Goal: Use online tool/utility: Utilize a website feature to perform a specific function

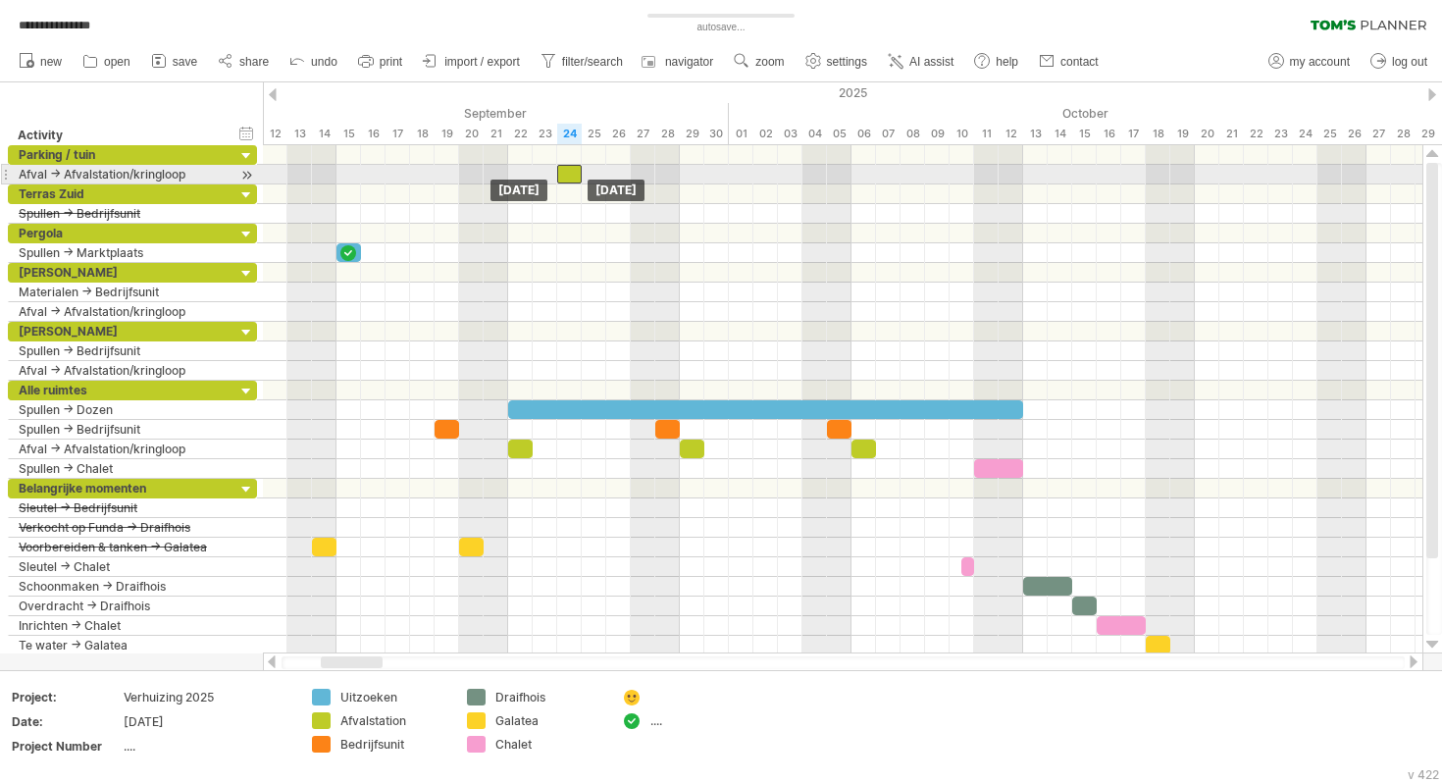
drag, startPoint x: 547, startPoint y: 172, endPoint x: 566, endPoint y: 172, distance: 19.6
click at [566, 172] on div at bounding box center [569, 174] width 25 height 19
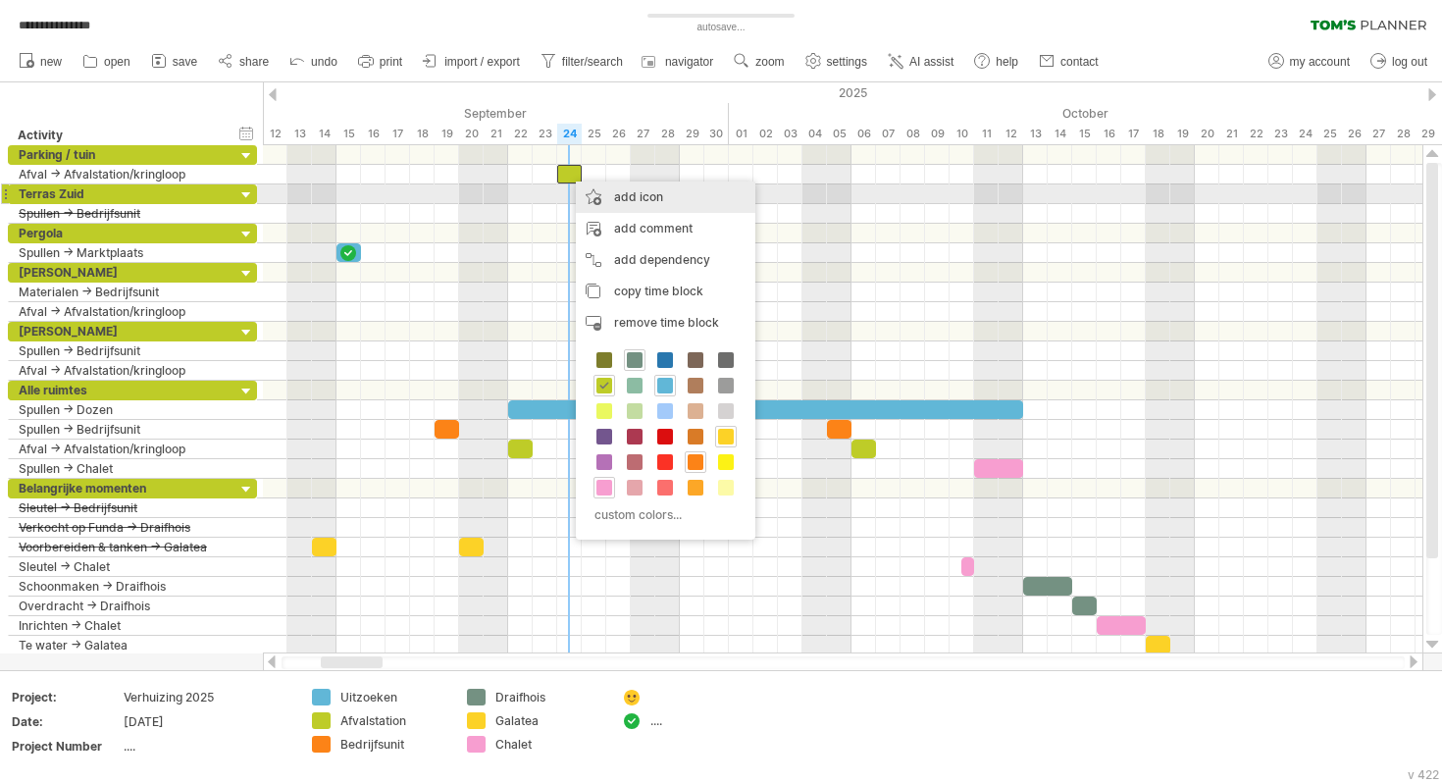
click at [610, 201] on div "add icon" at bounding box center [666, 197] width 180 height 31
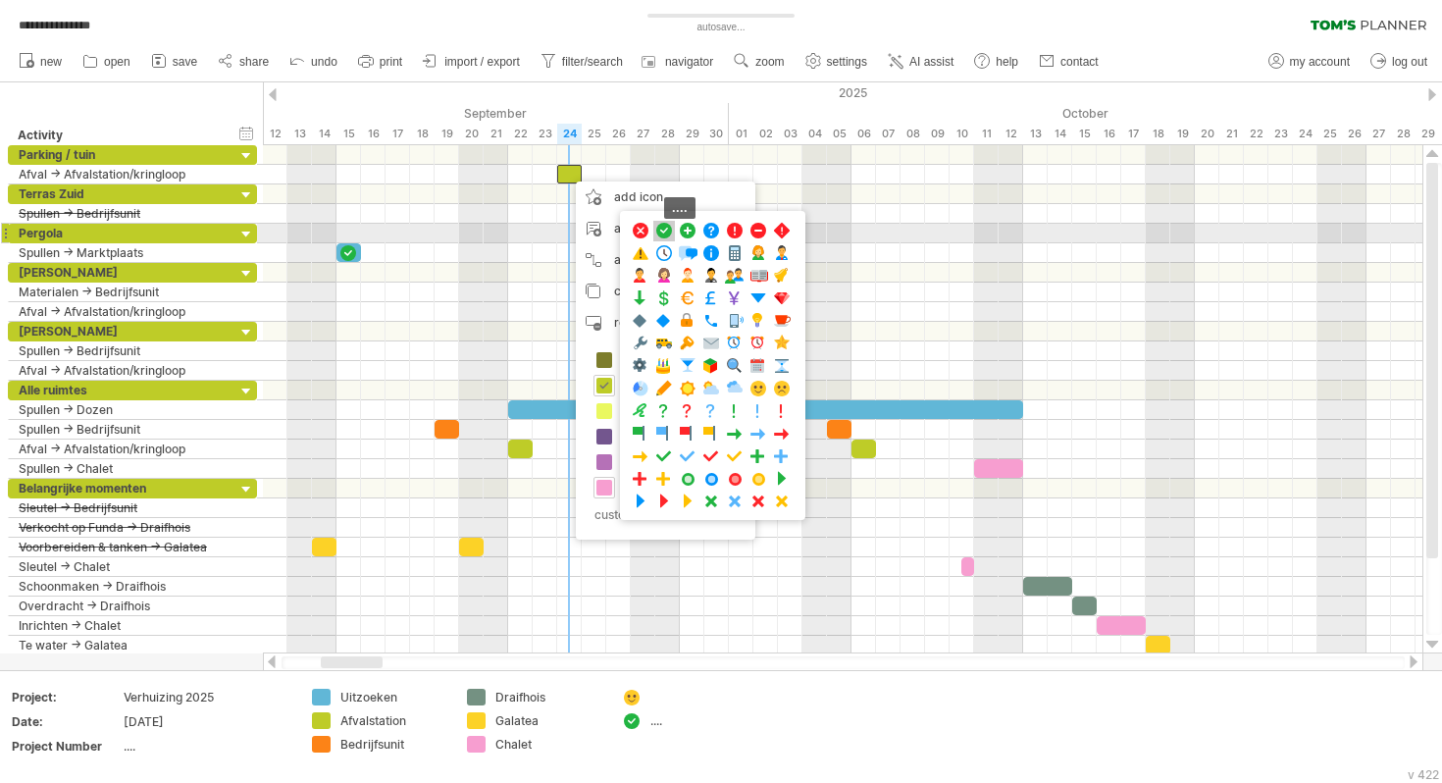
click at [666, 229] on span at bounding box center [664, 231] width 20 height 19
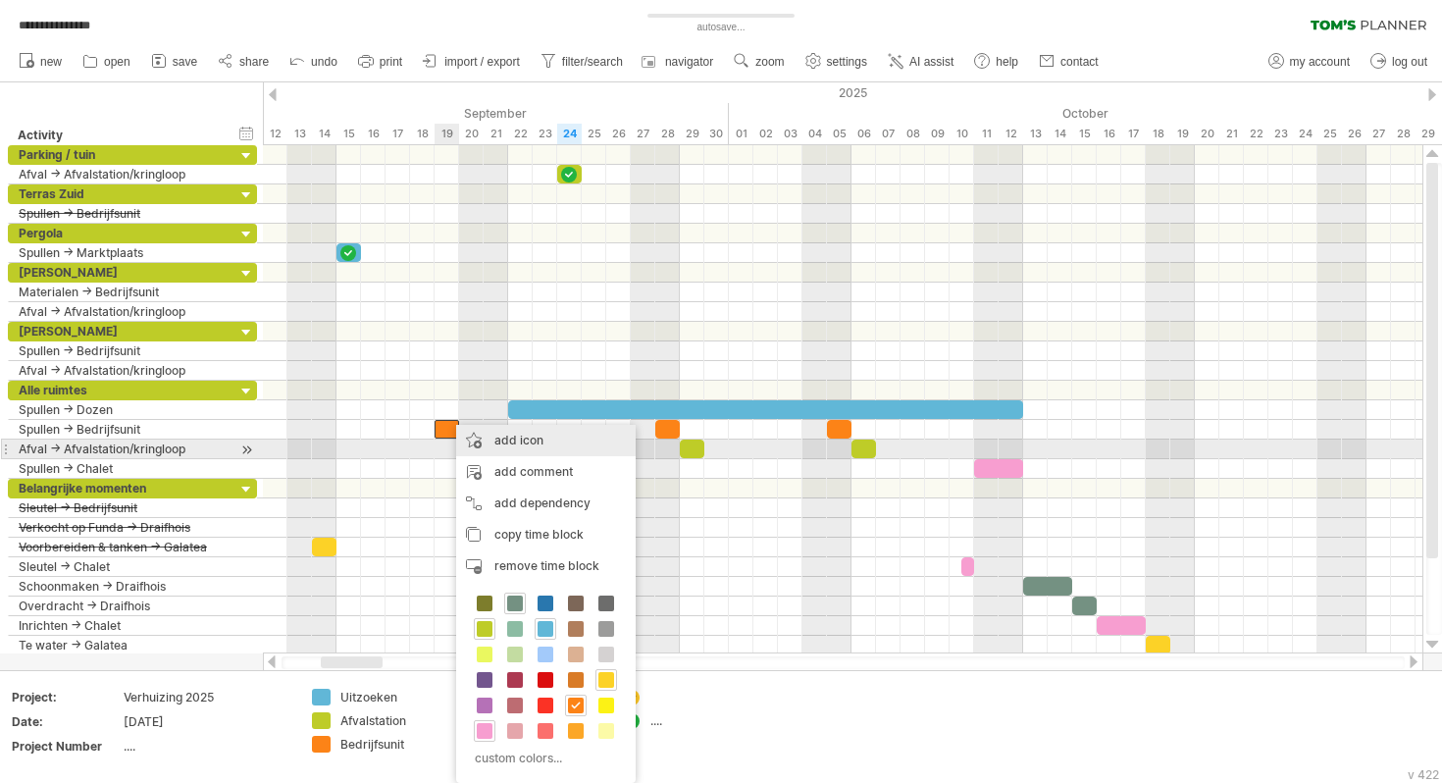
click at [502, 444] on div "add icon" at bounding box center [546, 440] width 180 height 31
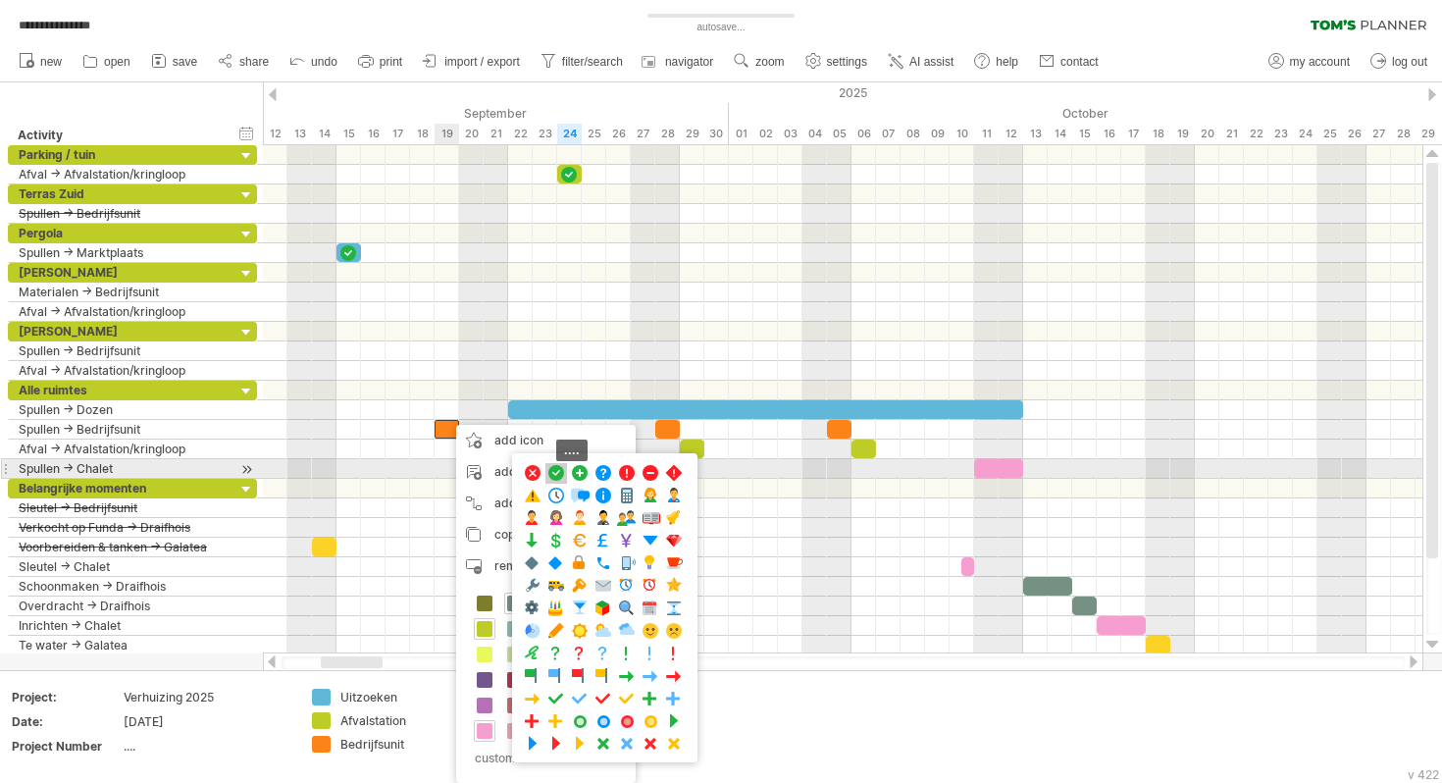
click at [558, 470] on span at bounding box center [557, 473] width 20 height 19
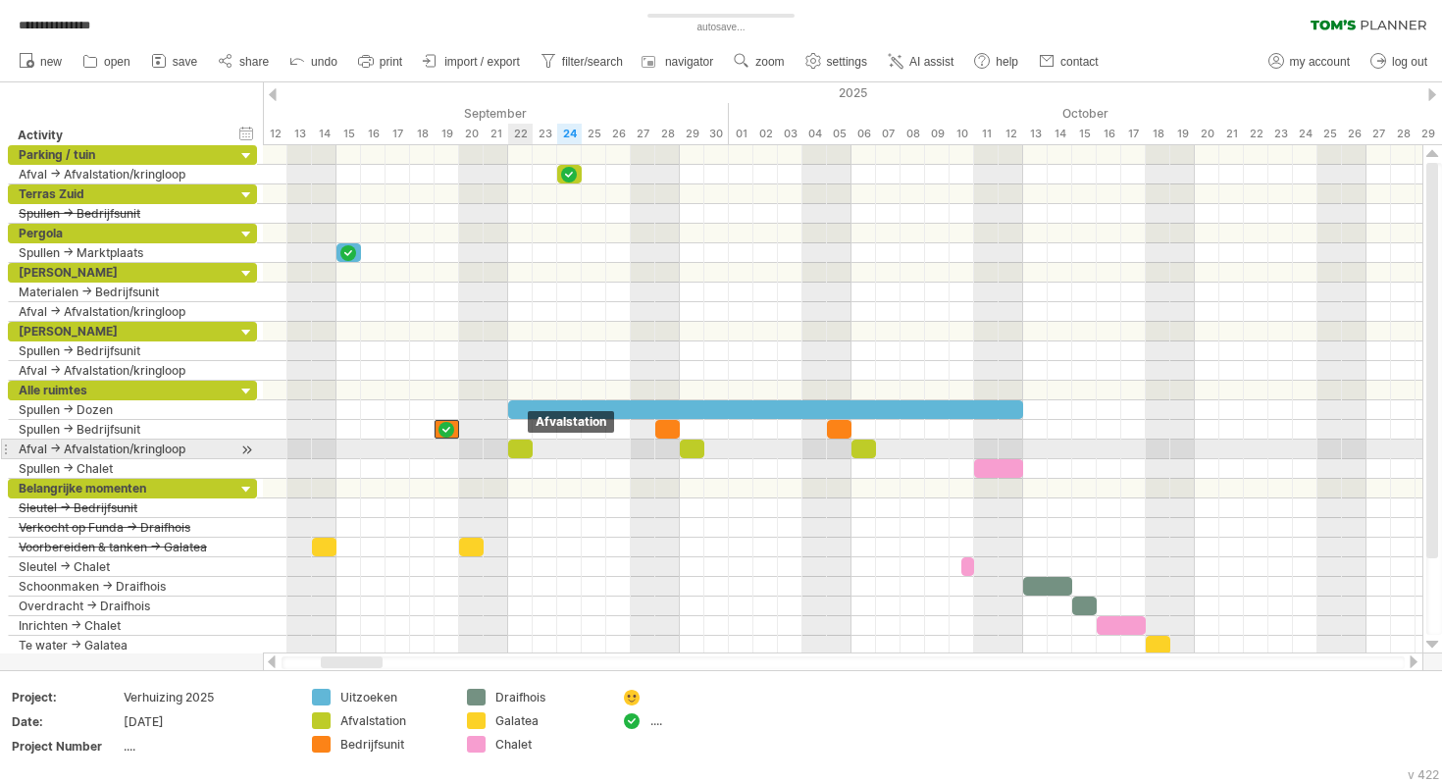
click at [519, 447] on div at bounding box center [520, 449] width 25 height 19
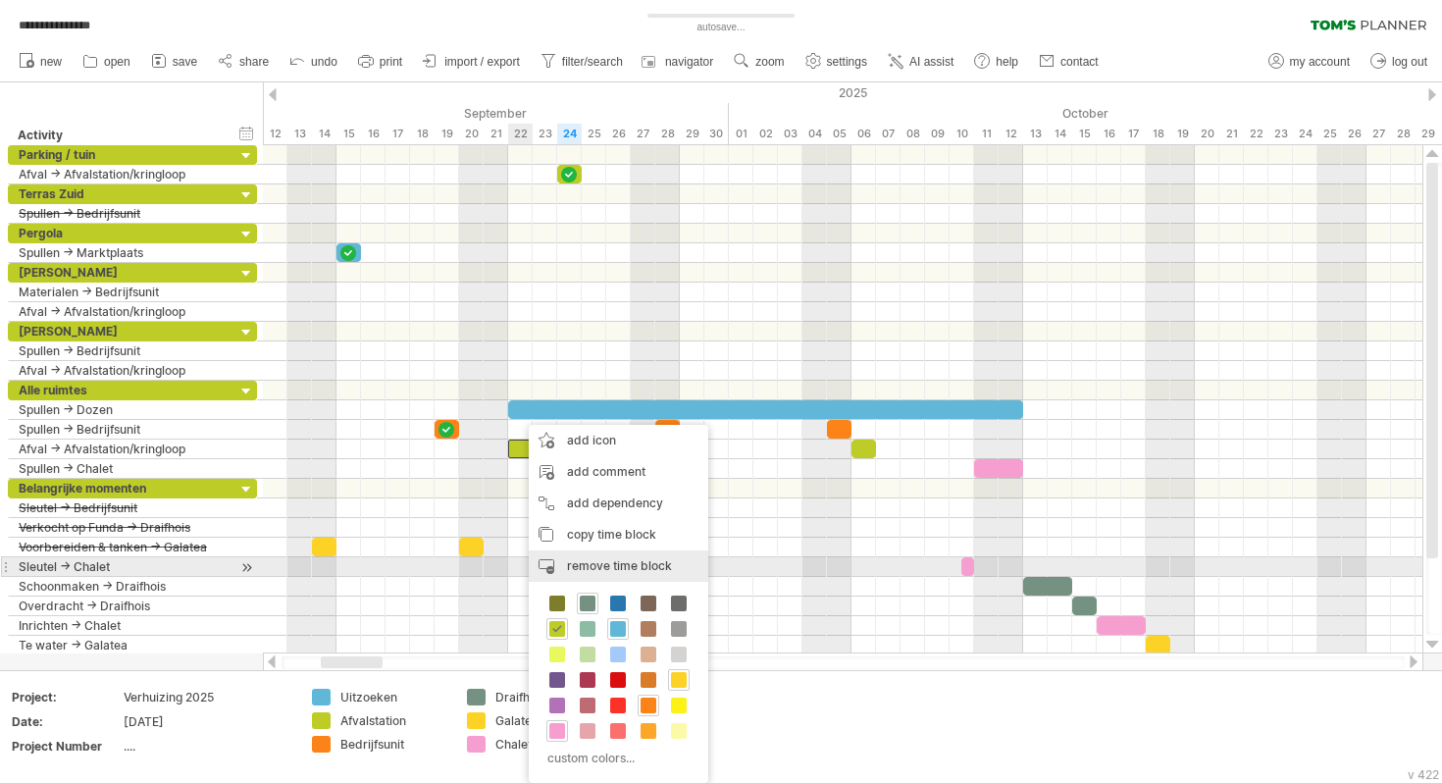
click at [611, 558] on span "remove time block" at bounding box center [619, 565] width 105 height 15
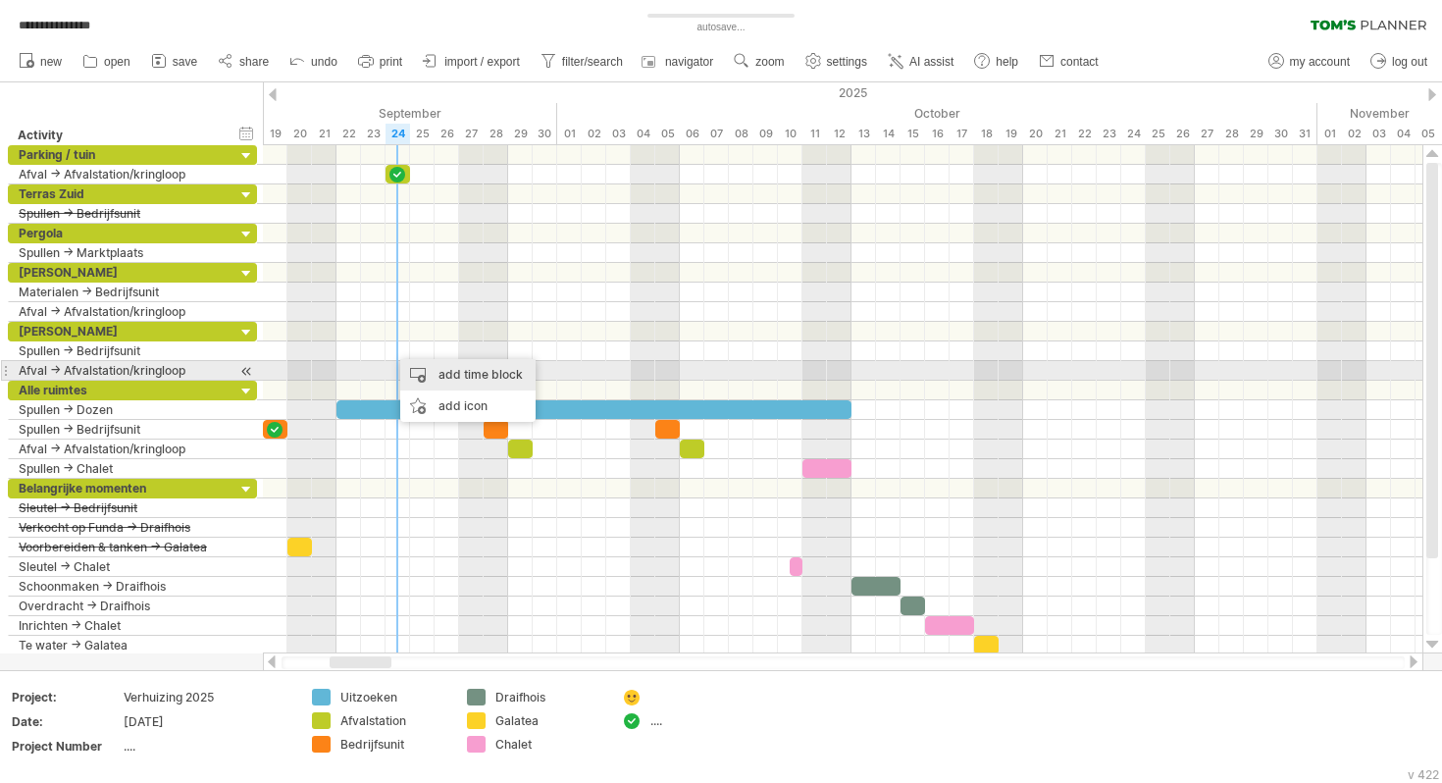
click at [463, 369] on div "add time block" at bounding box center [467, 374] width 135 height 31
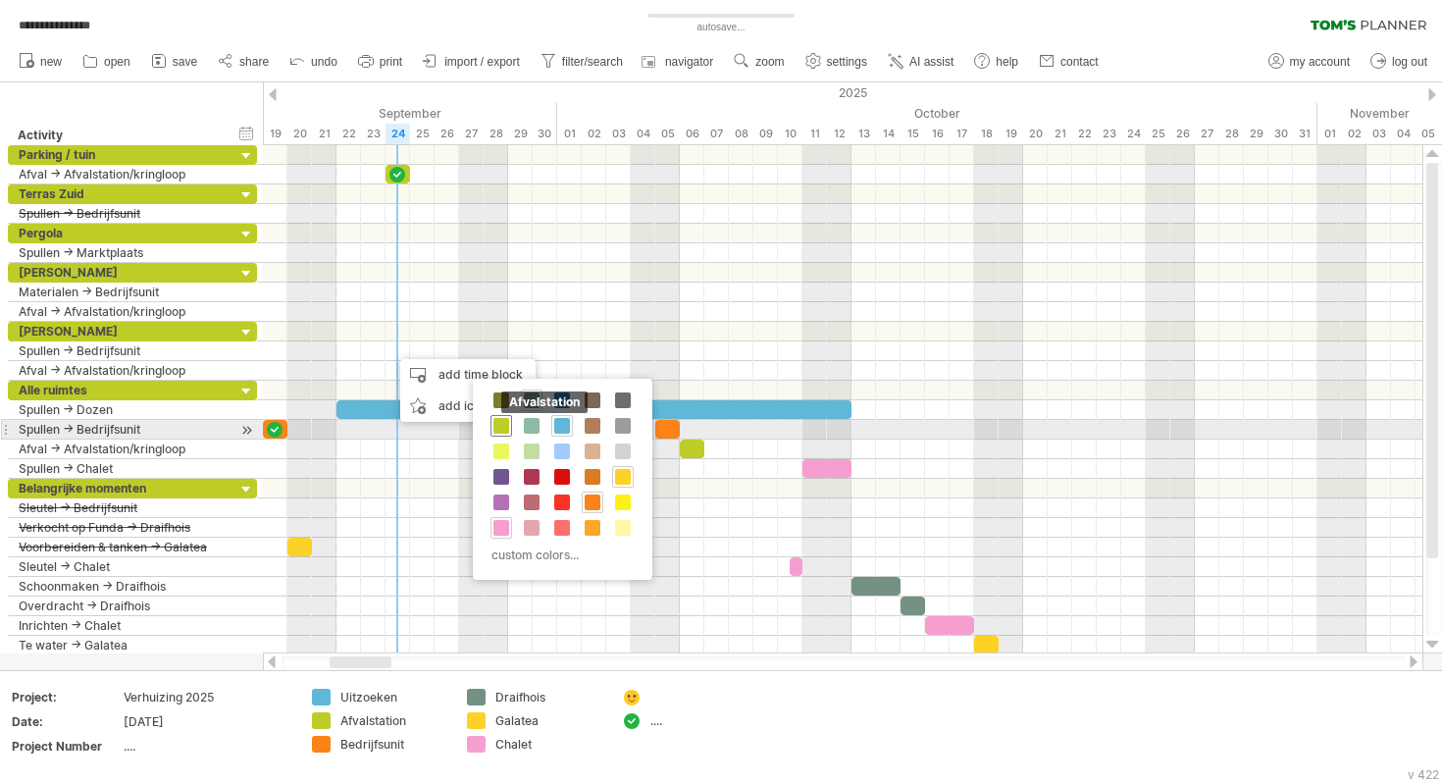
click at [502, 422] on span at bounding box center [502, 426] width 16 height 16
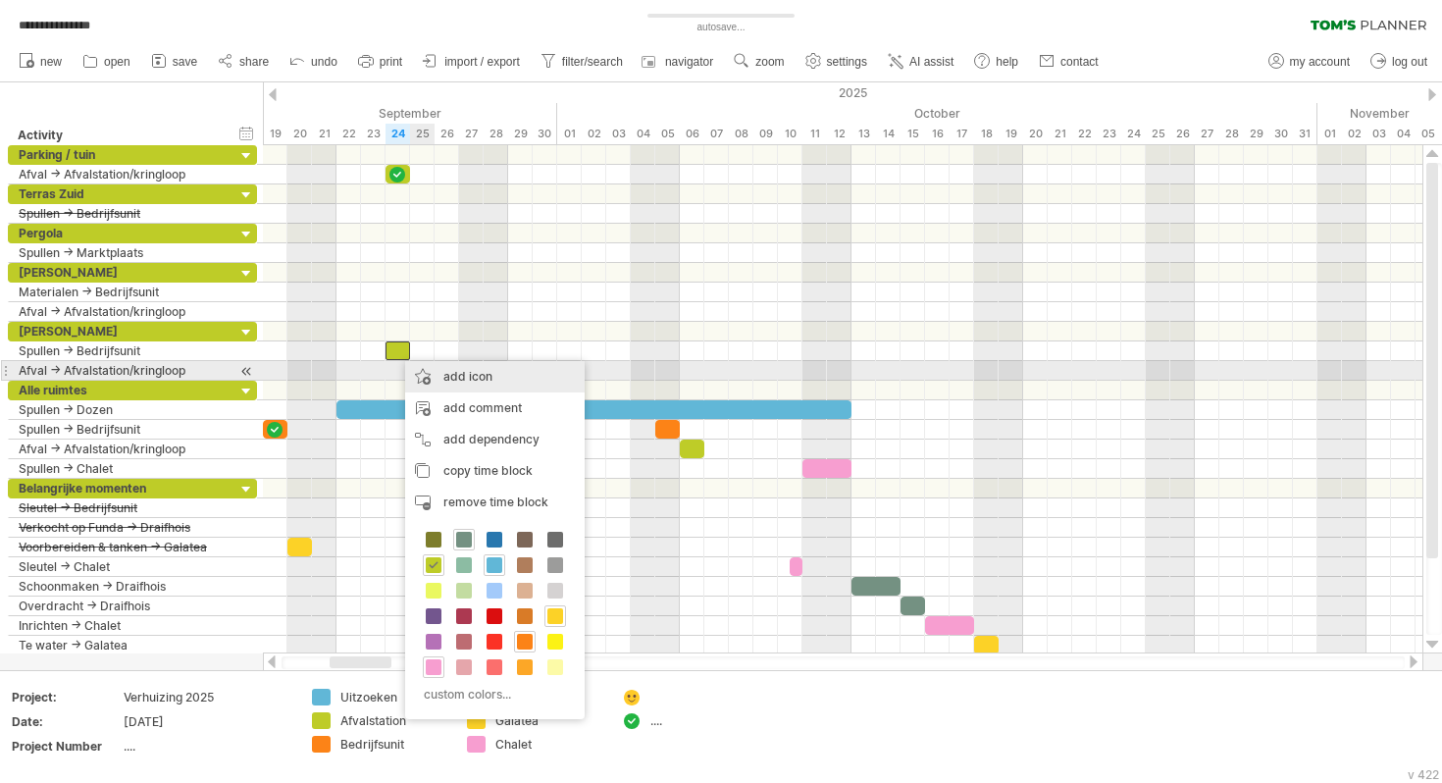
click at [452, 372] on div "add icon" at bounding box center [495, 376] width 180 height 31
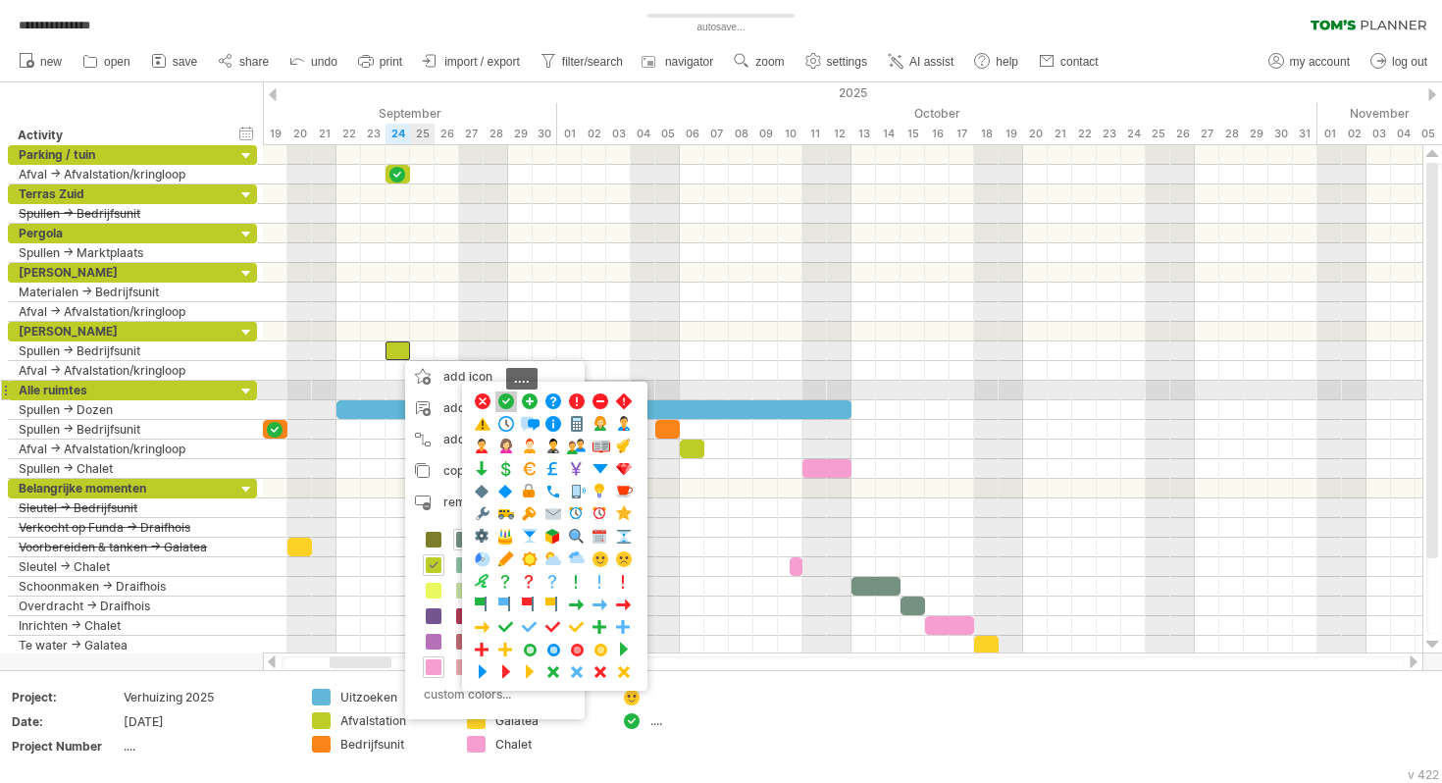
click at [503, 394] on span at bounding box center [506, 401] width 20 height 19
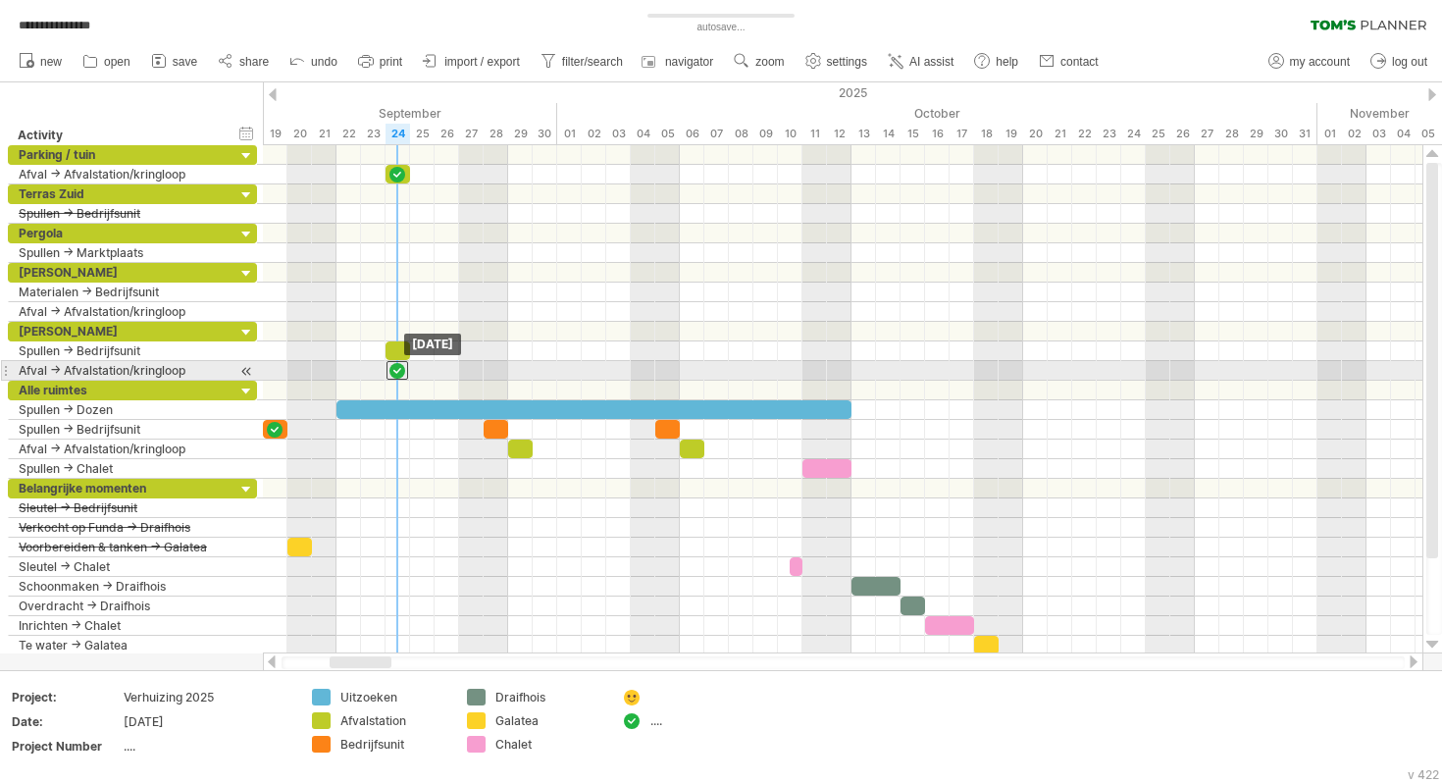
drag, startPoint x: 395, startPoint y: 349, endPoint x: 398, endPoint y: 371, distance: 21.8
drag, startPoint x: 392, startPoint y: 344, endPoint x: 467, endPoint y: 347, distance: 74.6
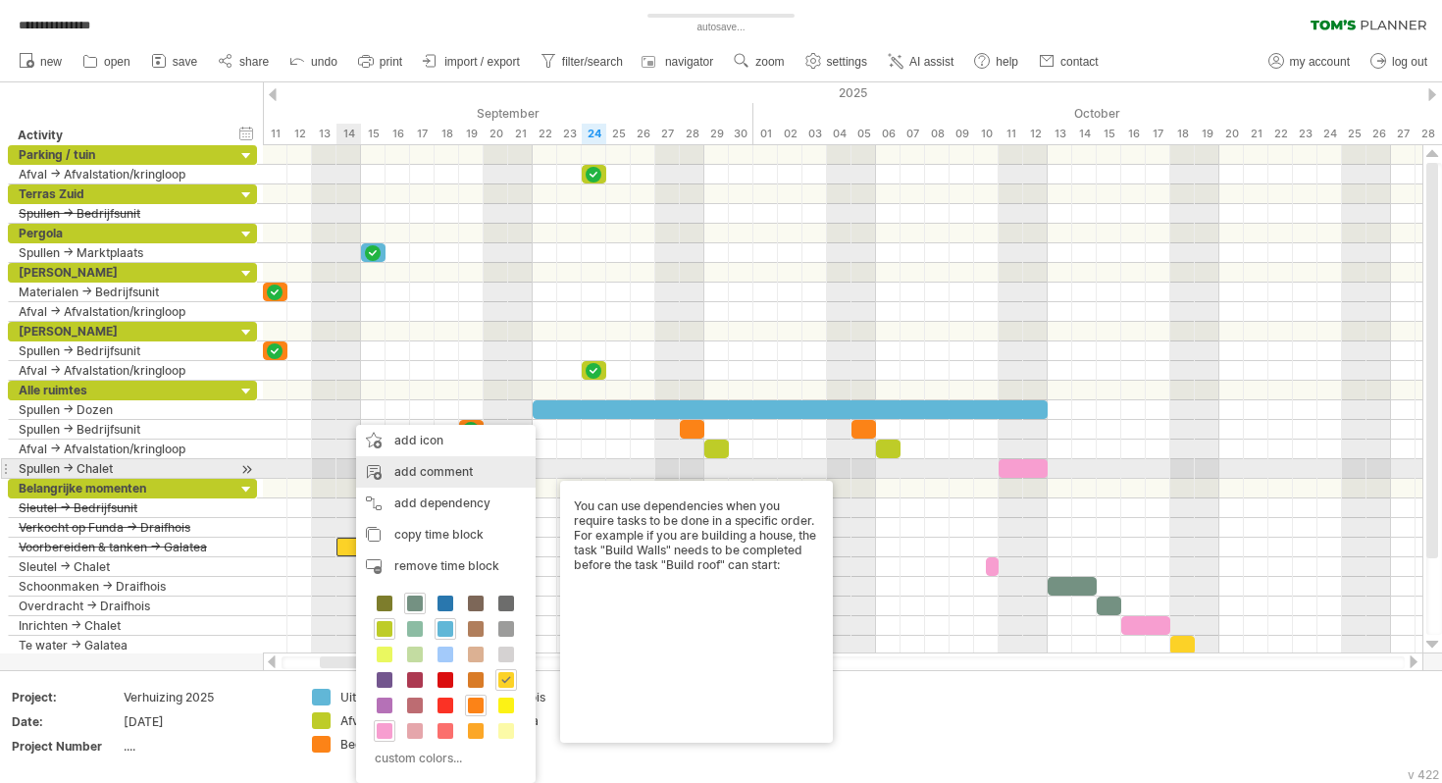
click at [418, 465] on div "add comment" at bounding box center [446, 471] width 180 height 31
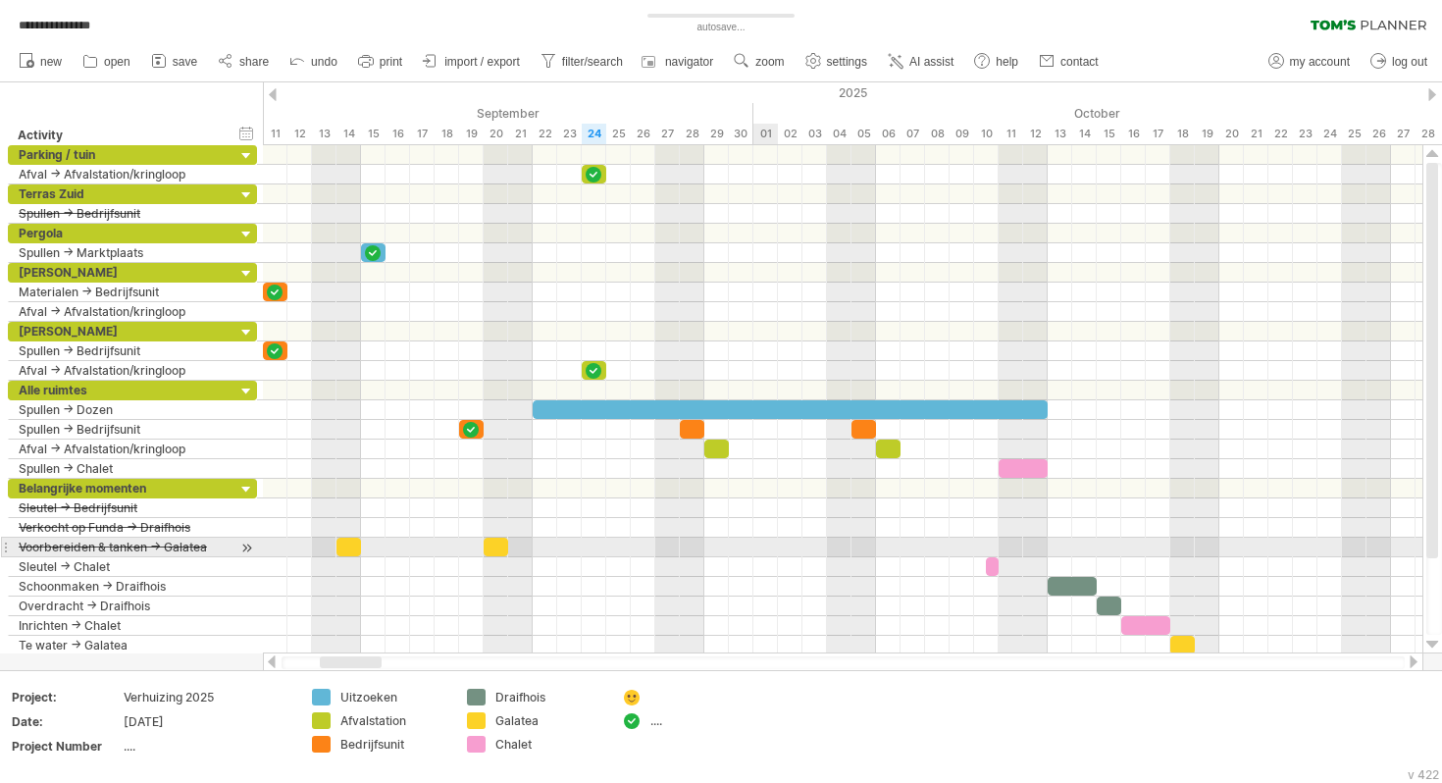
click at [777, 542] on div at bounding box center [843, 548] width 1160 height 20
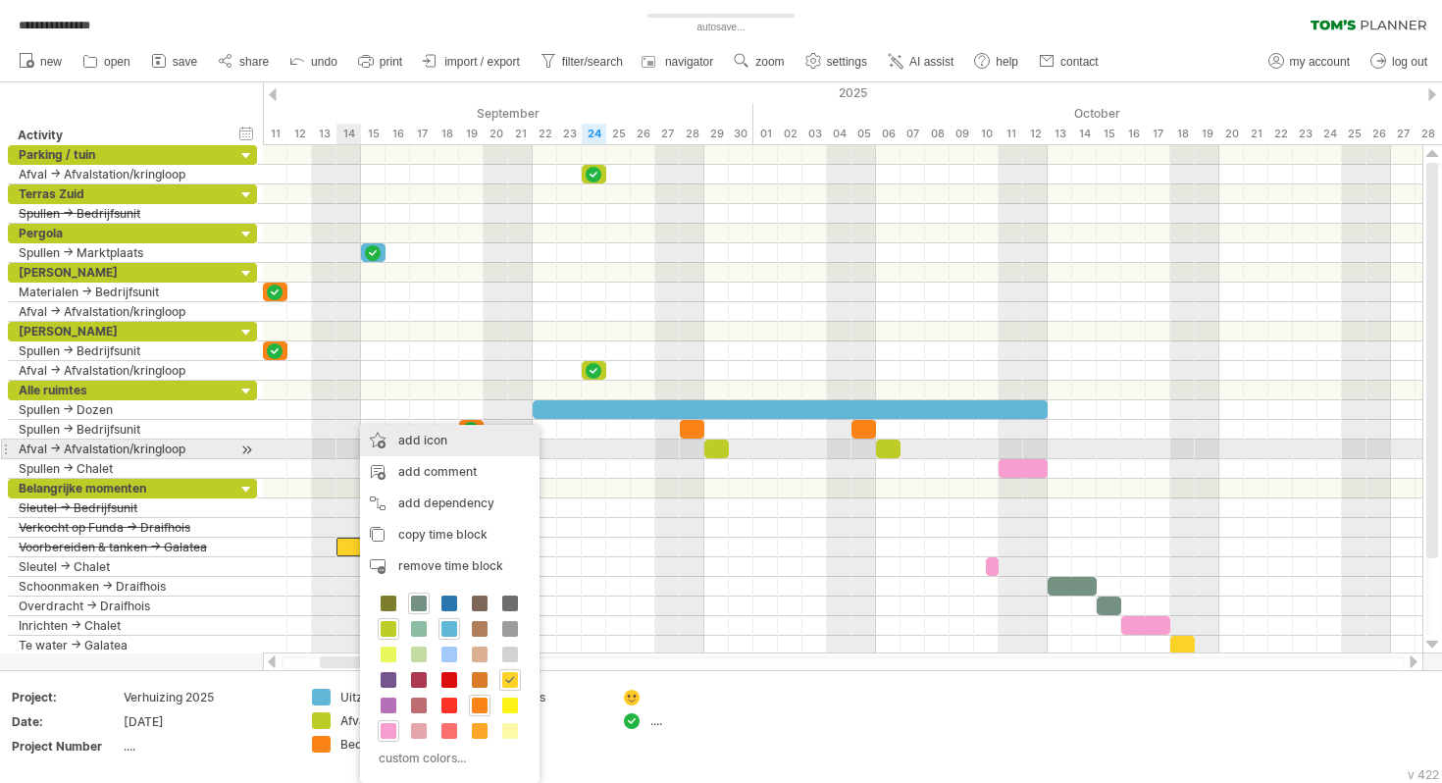
click at [410, 444] on div "add icon" at bounding box center [450, 440] width 180 height 31
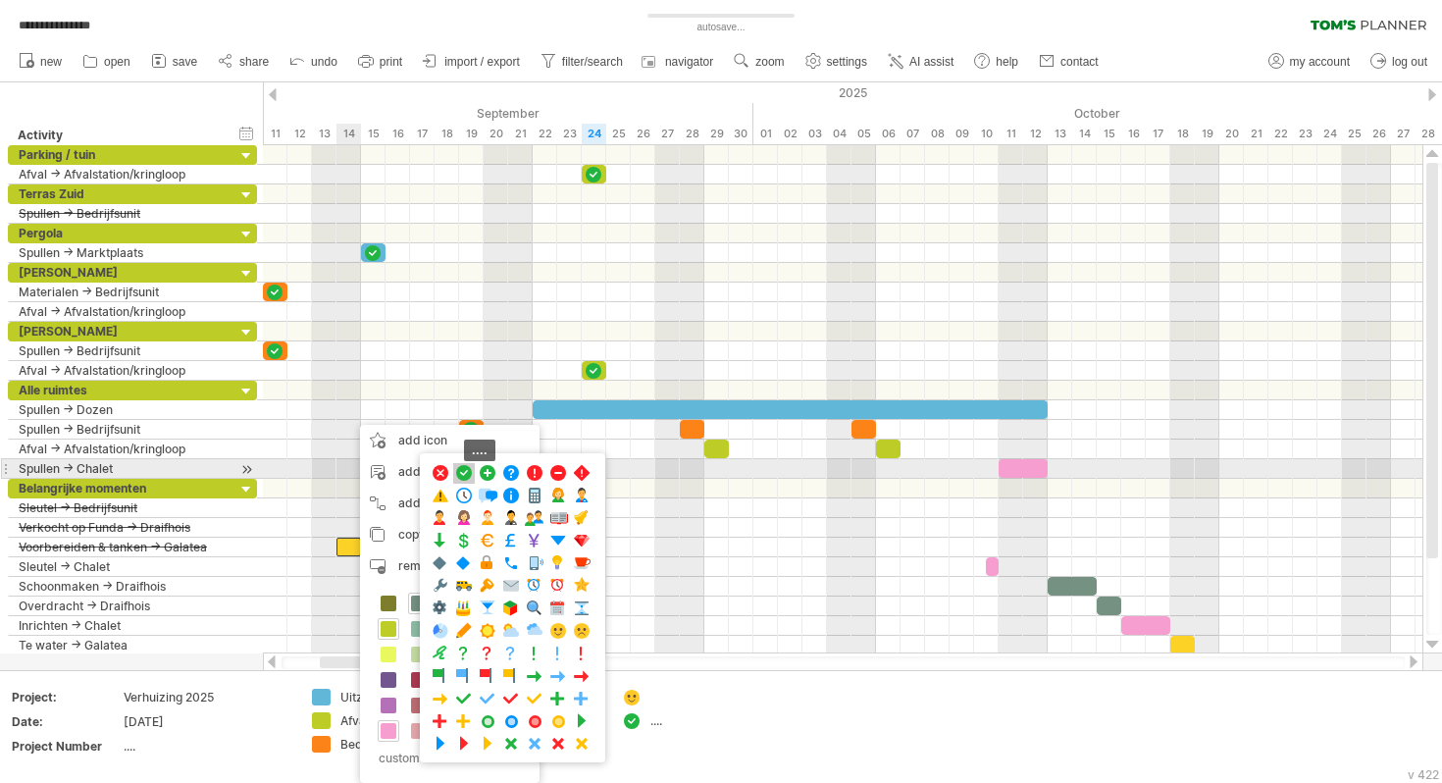
click at [463, 468] on span at bounding box center [464, 473] width 20 height 19
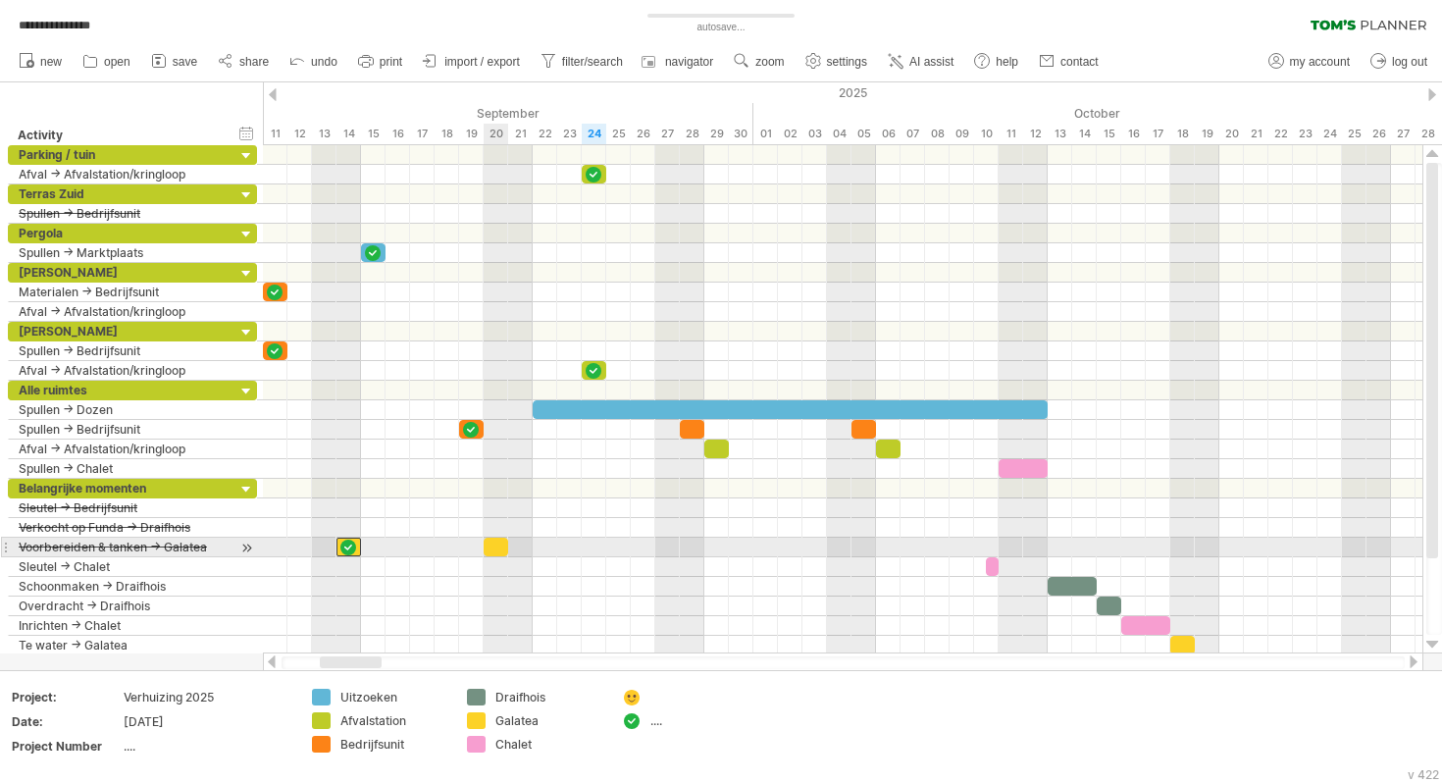
click at [499, 547] on div at bounding box center [496, 547] width 25 height 19
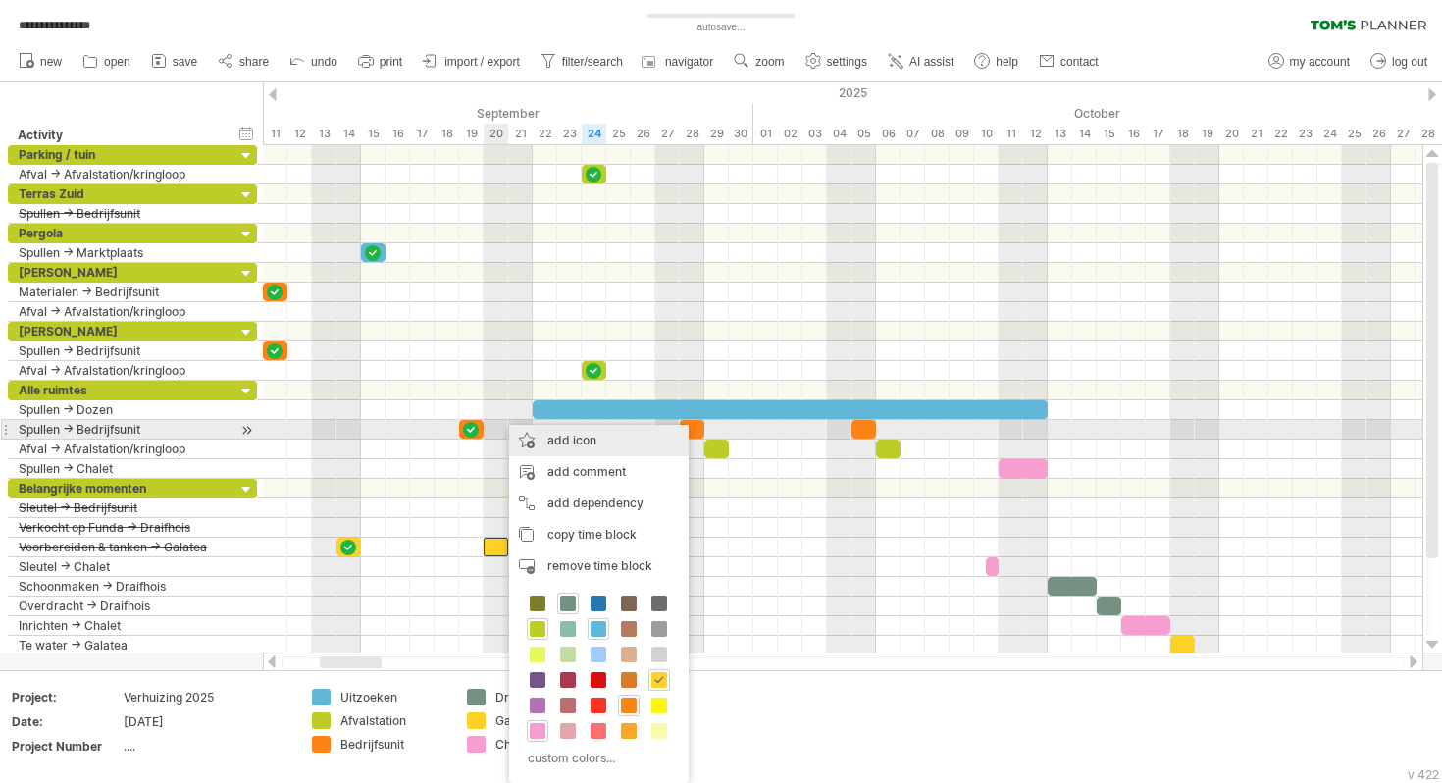
click at [582, 438] on div "add icon" at bounding box center [599, 440] width 180 height 31
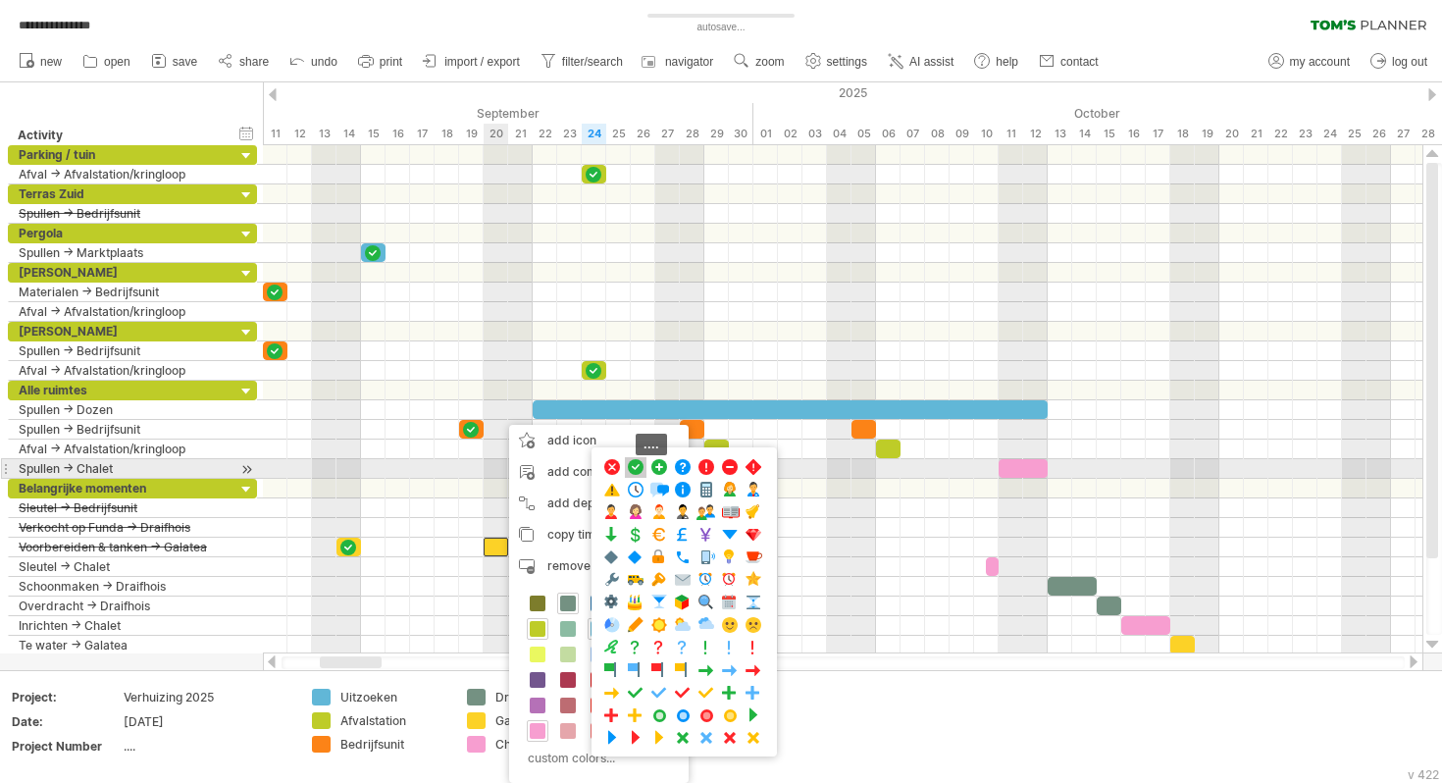
click at [638, 466] on span at bounding box center [636, 467] width 20 height 19
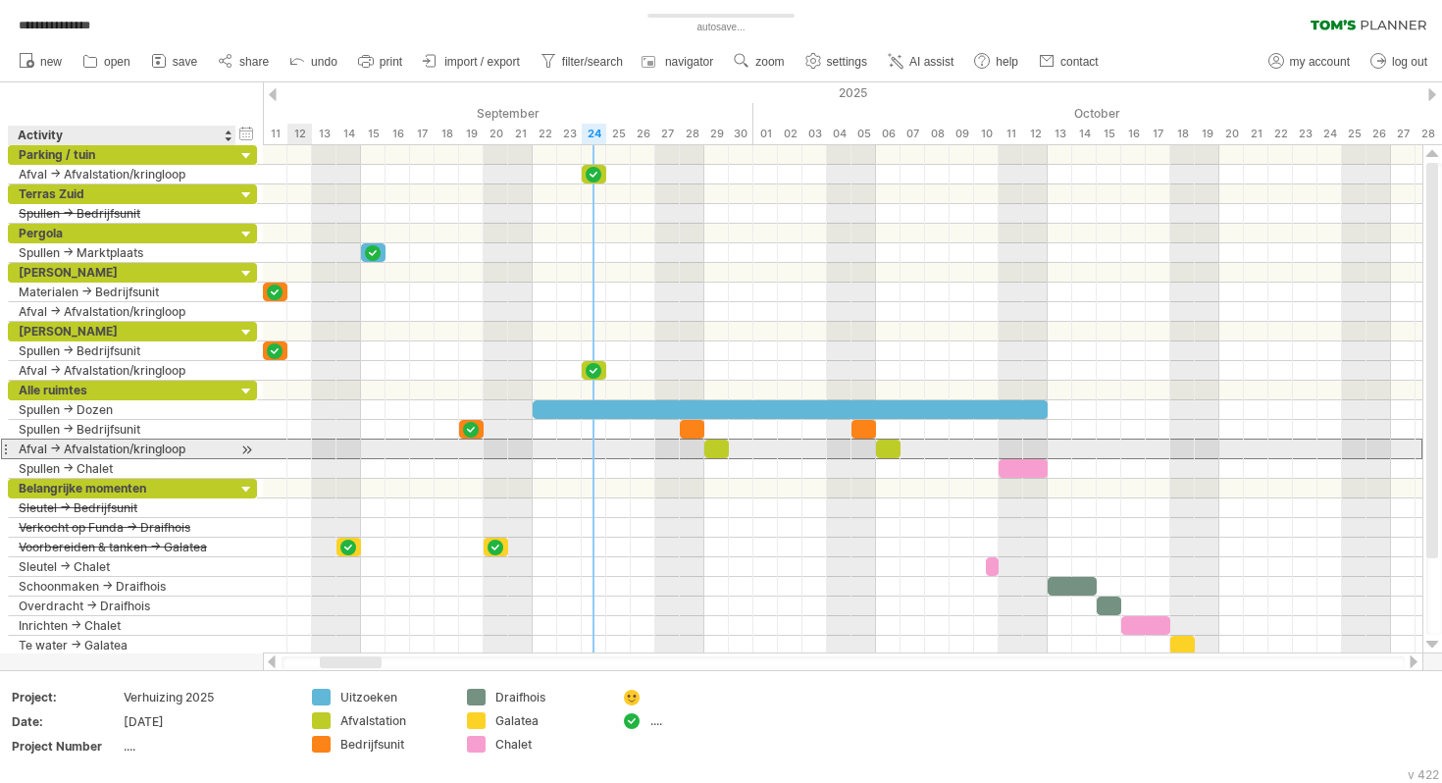
click at [14, 444] on div "**********" at bounding box center [123, 449] width 228 height 19
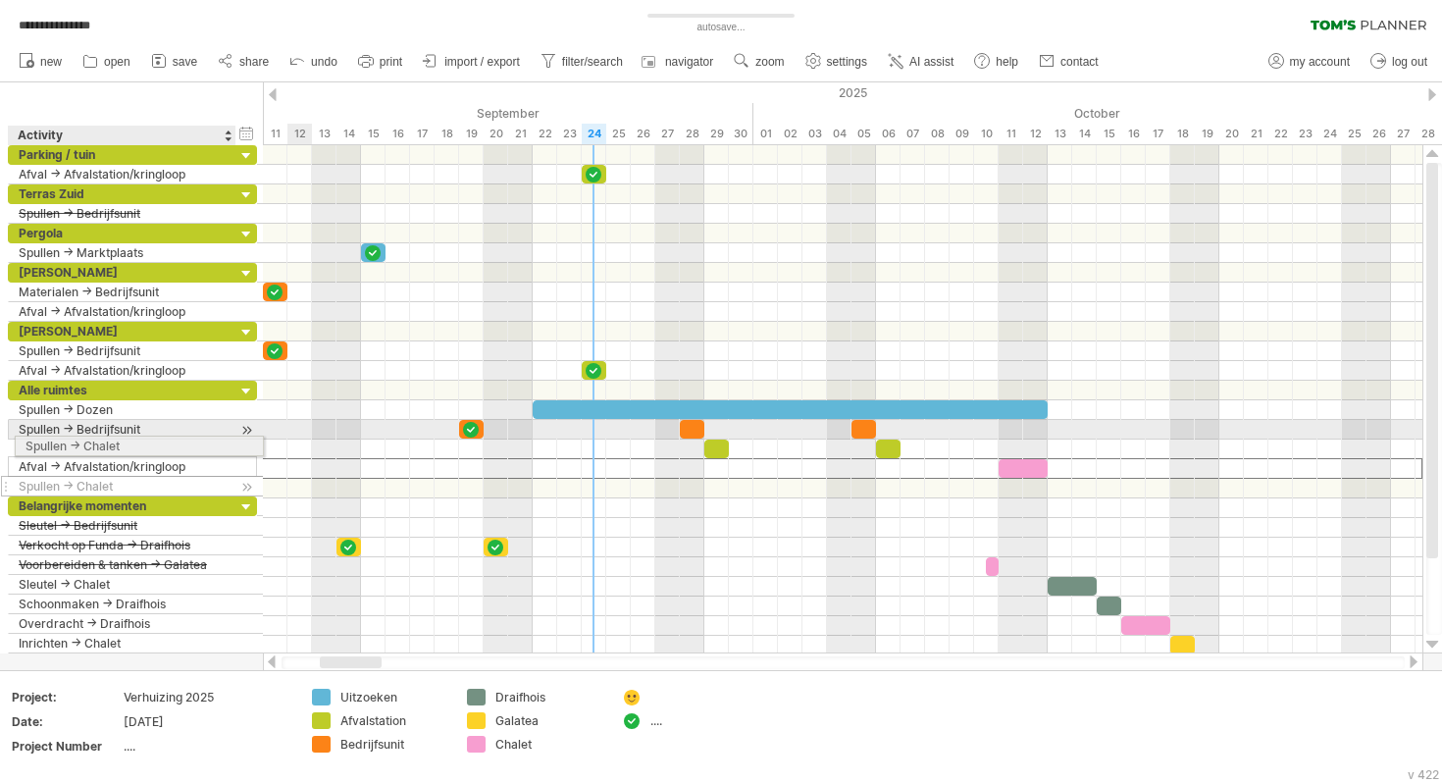
drag, startPoint x: 15, startPoint y: 467, endPoint x: 16, endPoint y: 443, distance: 24.5
